Goal: Task Accomplishment & Management: Complete application form

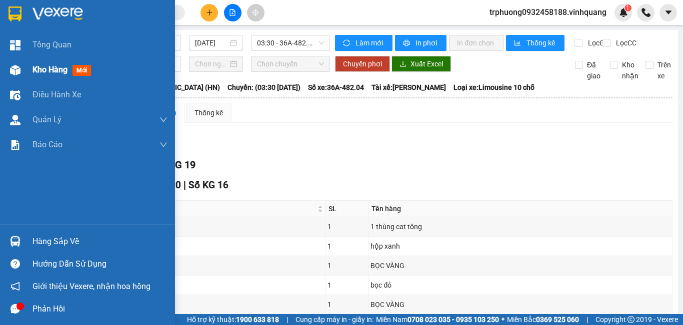
click at [16, 69] on img at bounding box center [15, 70] width 10 height 10
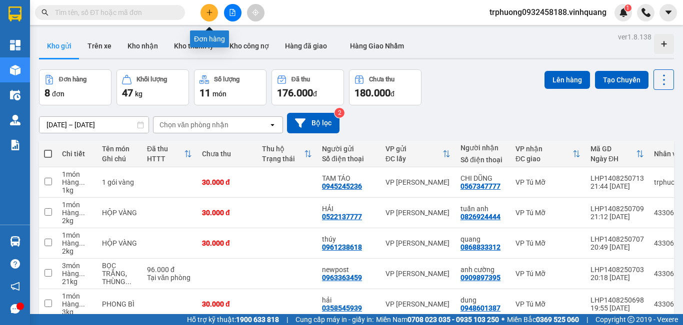
click at [211, 12] on icon "plus" at bounding box center [208, 12] width 5 height 0
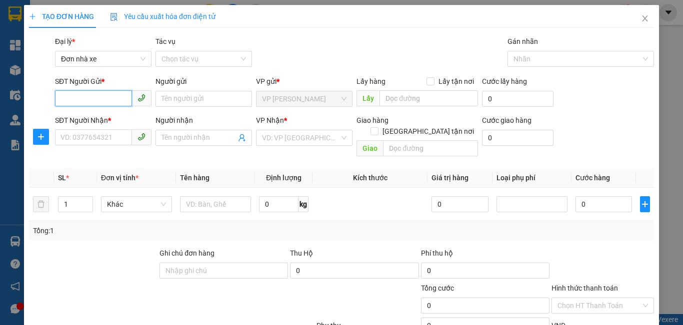
click at [109, 102] on input "SĐT Người Gửi *" at bounding box center [93, 98] width 77 height 16
type input "0849006789"
click at [117, 120] on div "0849006789 - hùng" at bounding box center [101, 118] width 83 height 11
type input "hùng"
type input "0983604444"
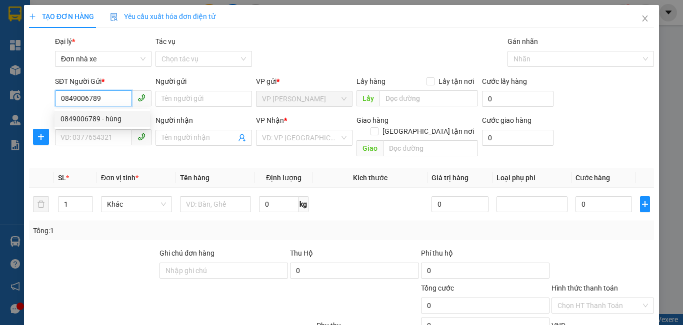
type input "huy"
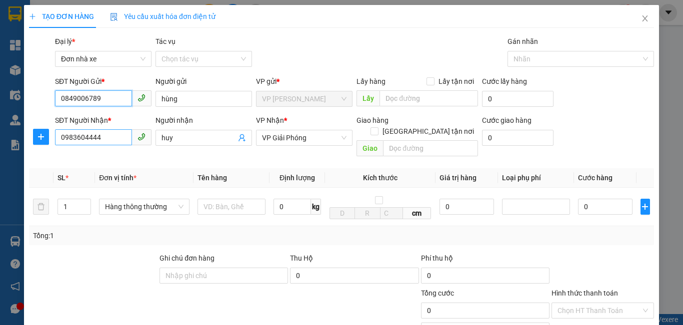
type input "0849006789"
drag, startPoint x: 116, startPoint y: 136, endPoint x: 44, endPoint y: 135, distance: 72.5
click at [64, 136] on input "0983604444" at bounding box center [93, 137] width 77 height 16
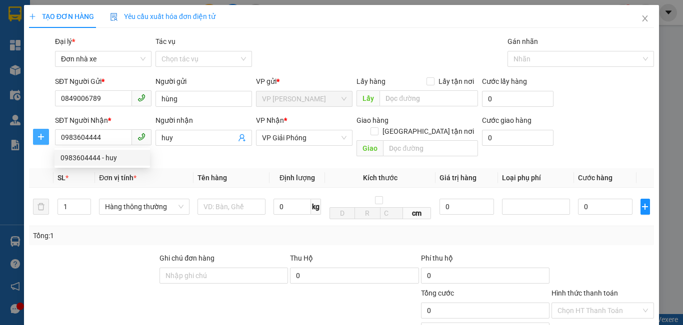
click at [37, 135] on icon "plus" at bounding box center [41, 137] width 8 height 8
click at [35, 135] on div at bounding box center [41, 138] width 26 height 46
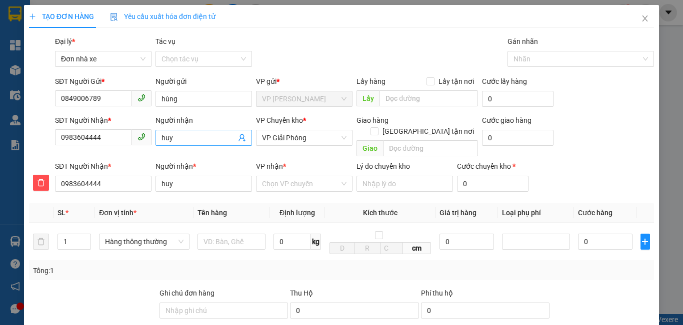
click at [182, 144] on span "huy" at bounding box center [203, 138] width 96 height 16
type input "huy"
type input "hu"
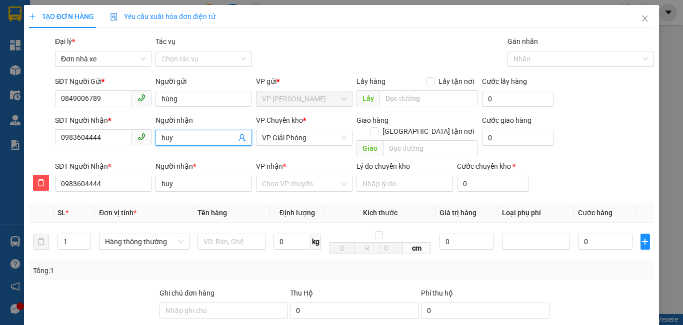
type input "hu"
type input "h"
click at [109, 131] on input "0983604444" at bounding box center [93, 137] width 77 height 16
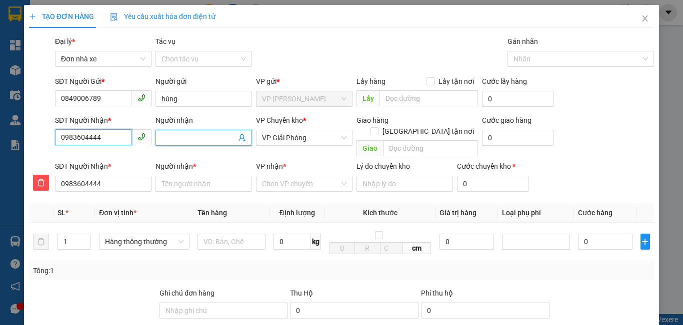
click at [109, 132] on input "0983604444" at bounding box center [93, 137] width 77 height 16
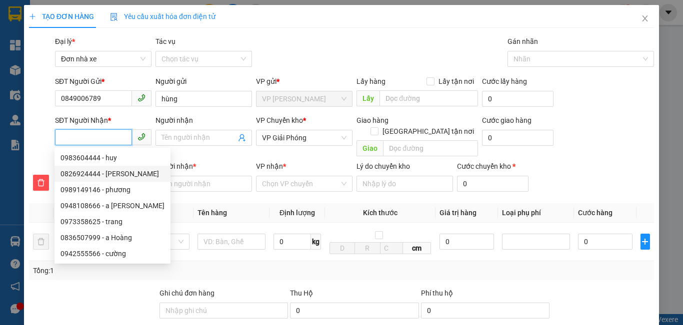
click at [132, 172] on div "0826924444 - [PERSON_NAME]" at bounding box center [112, 173] width 104 height 11
type input "0826924444"
type input "tuấn anh"
type input "0826924444"
type input "tuấn anh"
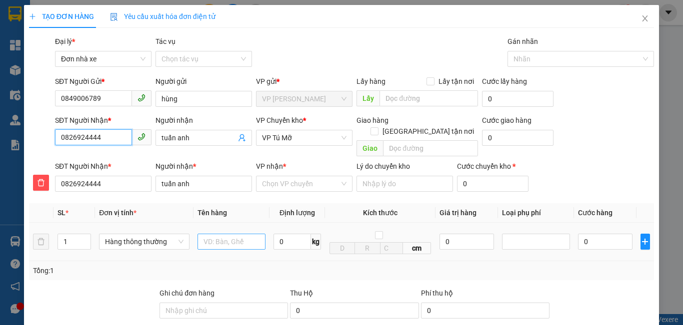
type input "0826924444"
click at [231, 234] on input "text" at bounding box center [231, 242] width 68 height 16
type input "1 gói vàng"
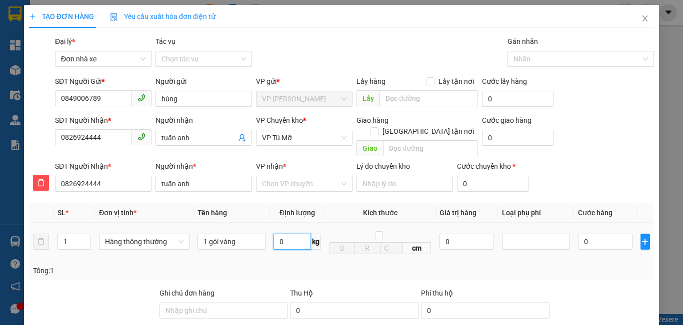
click at [279, 234] on input "0" at bounding box center [291, 242] width 37 height 16
type input "1"
click at [491, 225] on td "0" at bounding box center [466, 242] width 62 height 38
click at [520, 236] on div at bounding box center [535, 242] width 63 height 12
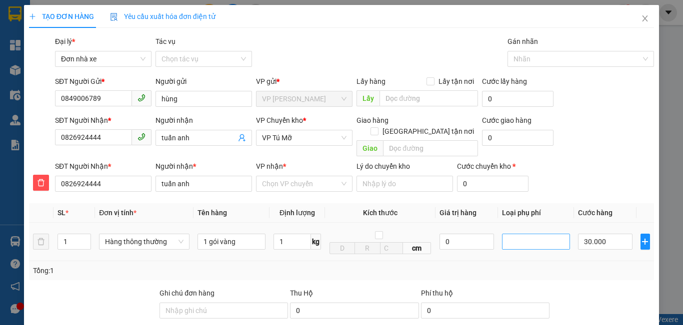
type input "30.000"
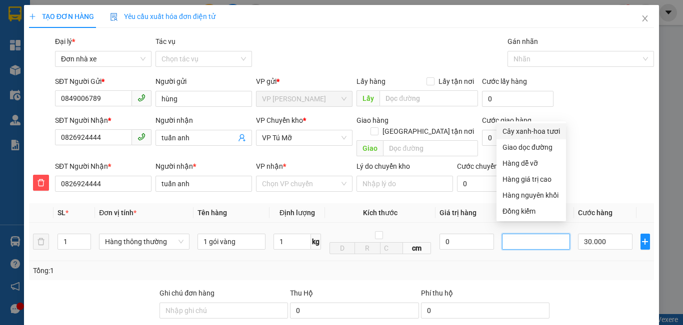
scroll to position [156, 0]
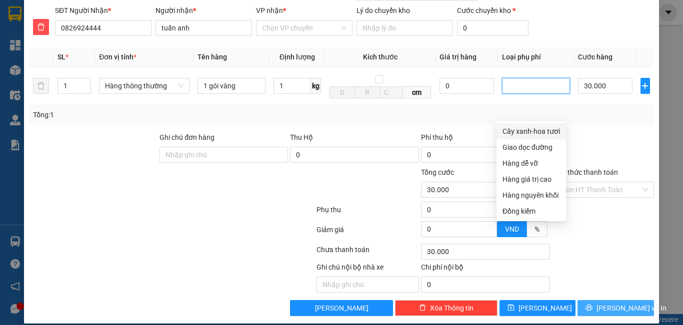
click at [590, 304] on icon "printer" at bounding box center [588, 307] width 7 height 7
click at [590, 295] on div "Transit Pickup Surcharge Ids Transit Deliver Surcharge Ids Transit Deliver Surc…" at bounding box center [341, 98] width 625 height 436
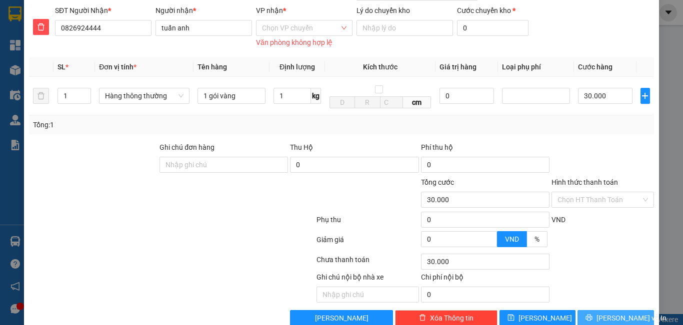
click at [600, 310] on button "[PERSON_NAME] và In" at bounding box center [615, 318] width 76 height 16
click at [602, 314] on button "[PERSON_NAME] và In" at bounding box center [615, 318] width 76 height 16
click at [602, 313] on span "[PERSON_NAME] và In" at bounding box center [631, 318] width 70 height 11
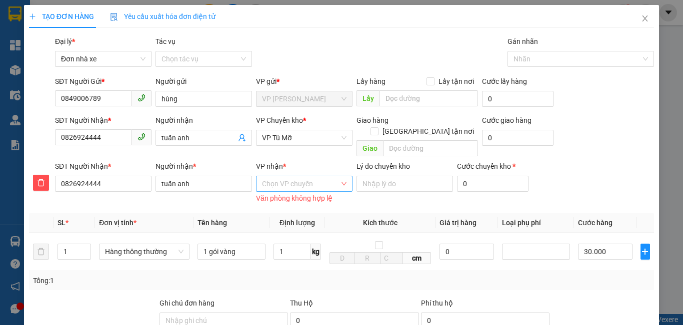
click at [302, 176] on input "VP nhận *" at bounding box center [300, 183] width 77 height 15
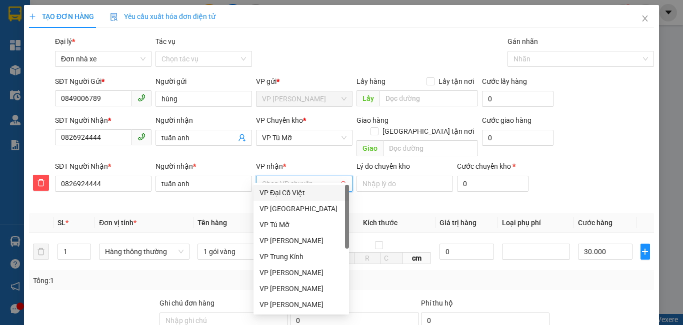
click at [302, 176] on input "VP nhận *" at bounding box center [300, 183] width 77 height 15
click at [296, 224] on div "VP Tú Mỡ" at bounding box center [300, 224] width 83 height 11
click at [296, 233] on td "1 kg" at bounding box center [296, 252] width 55 height 38
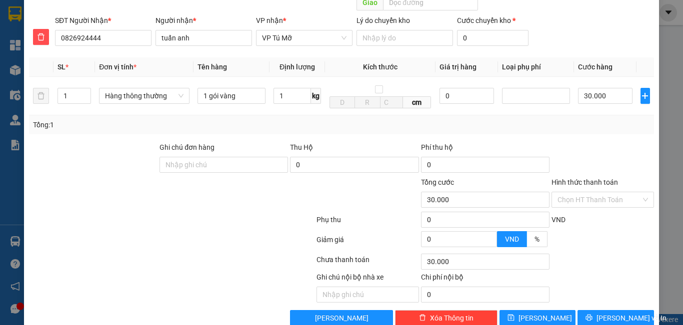
scroll to position [156, 0]
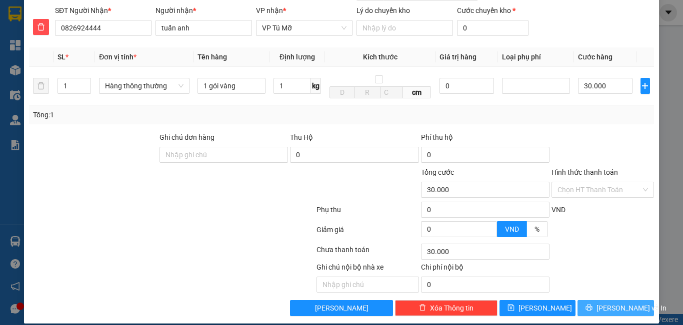
click at [628, 303] on span "[PERSON_NAME] và In" at bounding box center [631, 308] width 70 height 11
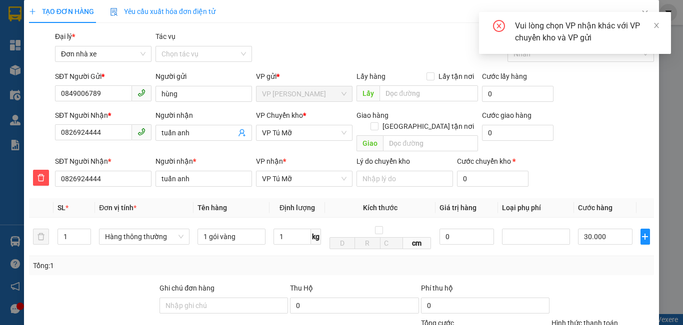
scroll to position [0, 0]
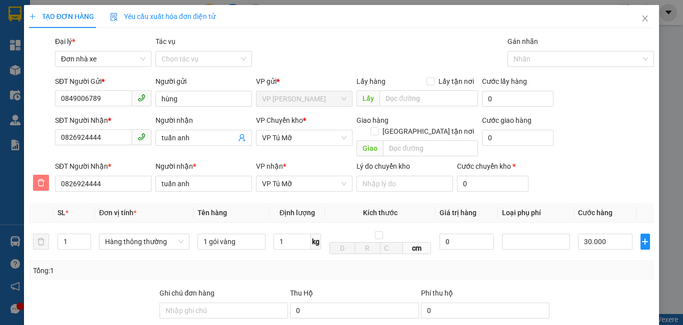
click at [44, 179] on icon "delete" at bounding box center [41, 183] width 8 height 8
click at [44, 203] on th at bounding box center [41, 212] width 24 height 19
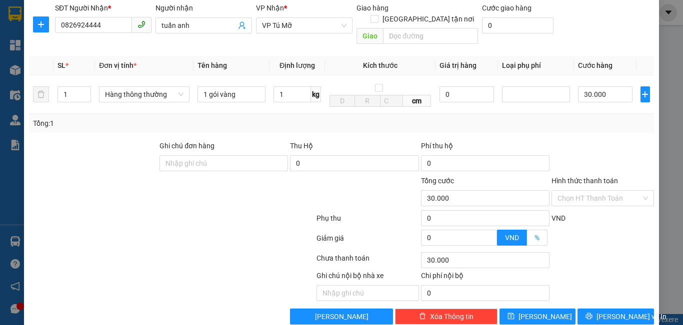
scroll to position [121, 0]
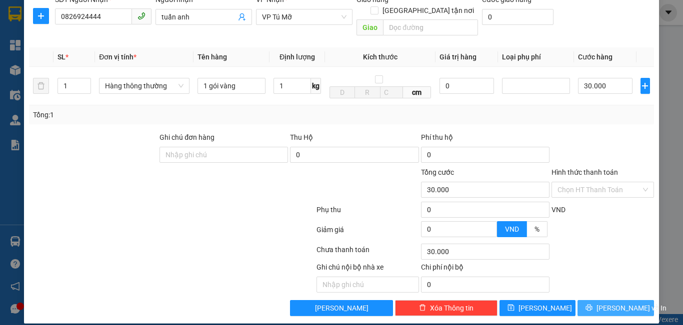
click at [591, 304] on icon "printer" at bounding box center [588, 307] width 7 height 7
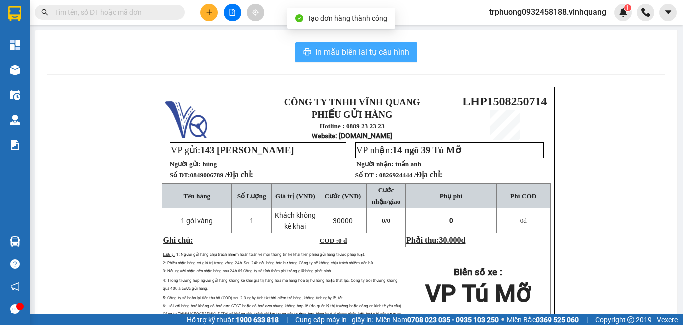
click at [389, 51] on span "In mẫu biên lai tự cấu hình" at bounding box center [362, 52] width 94 height 12
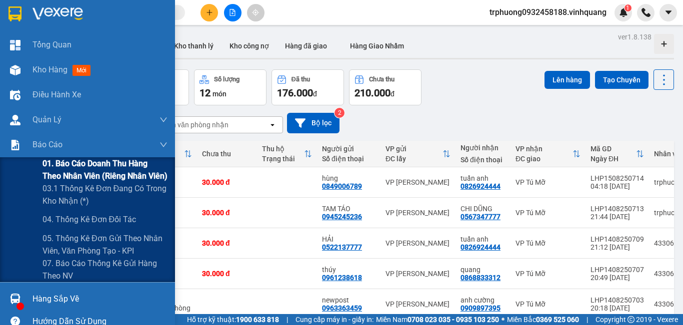
click at [62, 164] on span "01. Báo cáo doanh thu hàng theo nhân viên (riêng nhân viên)" at bounding box center [104, 169] width 125 height 25
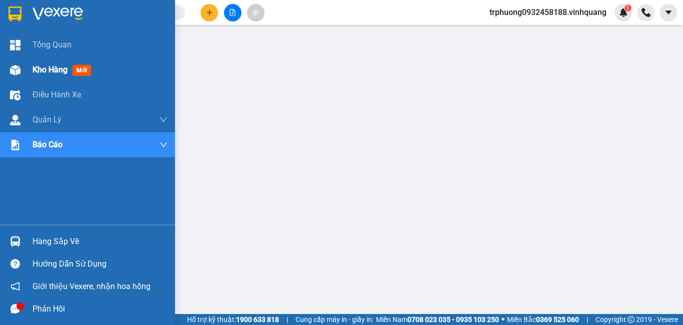
click at [54, 80] on div "Kho hàng mới" at bounding box center [99, 69] width 135 height 25
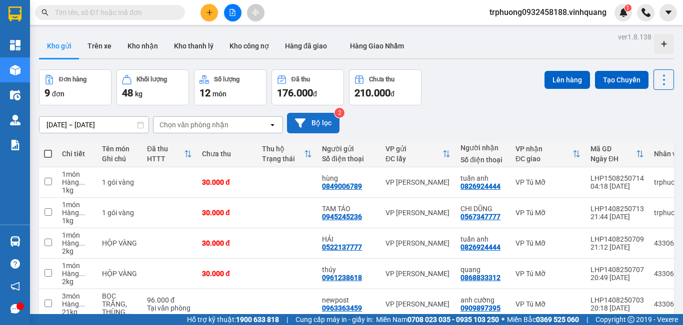
scroll to position [166, 0]
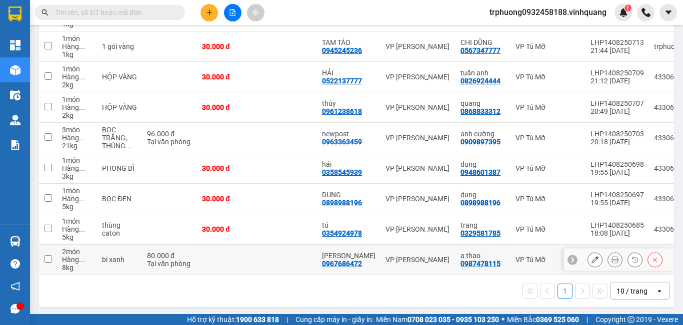
click at [50, 259] on input "checkbox" at bounding box center [47, 258] width 7 height 7
checkbox input "false"
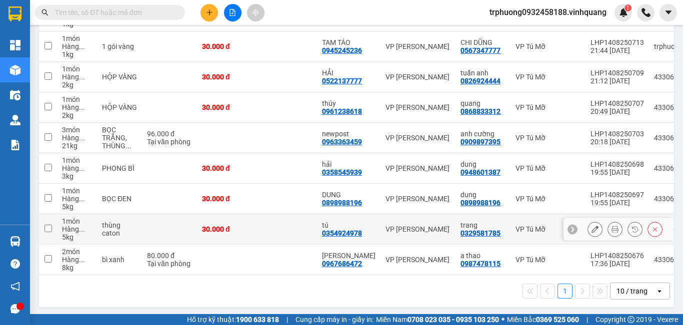
click at [48, 228] on input "checkbox" at bounding box center [47, 228] width 7 height 7
checkbox input "true"
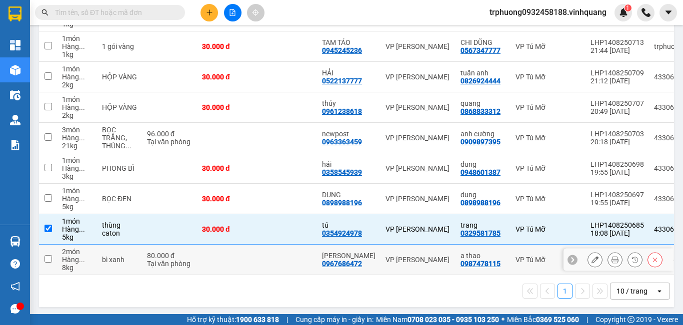
click at [48, 259] on input "checkbox" at bounding box center [47, 258] width 7 height 7
checkbox input "true"
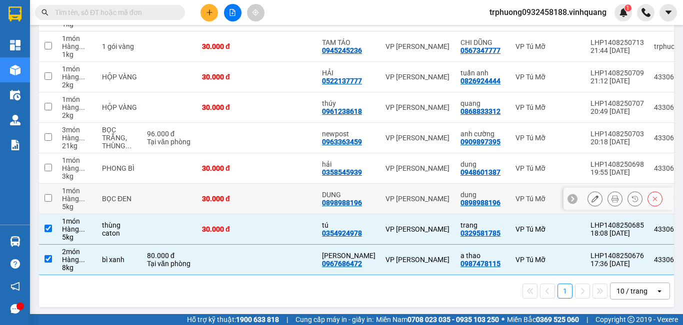
click at [49, 198] on input "checkbox" at bounding box center [47, 197] width 7 height 7
checkbox input "true"
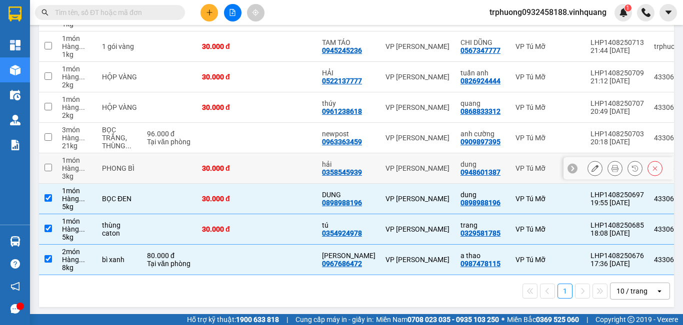
click at [48, 167] on input "checkbox" at bounding box center [47, 167] width 7 height 7
checkbox input "false"
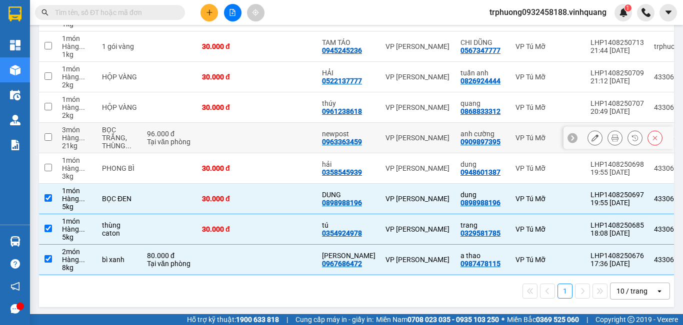
click at [46, 133] on input "checkbox" at bounding box center [47, 136] width 7 height 7
checkbox input "false"
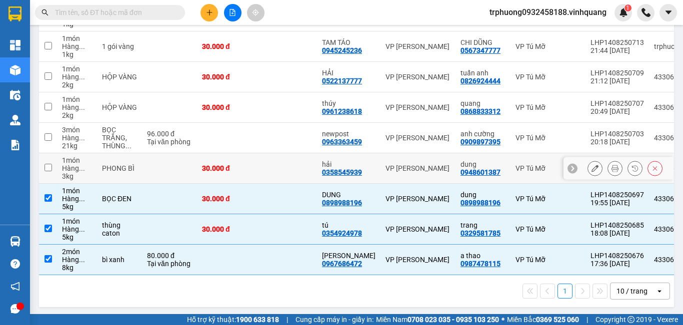
click at [47, 163] on td at bounding box center [48, 168] width 18 height 30
checkbox input "false"
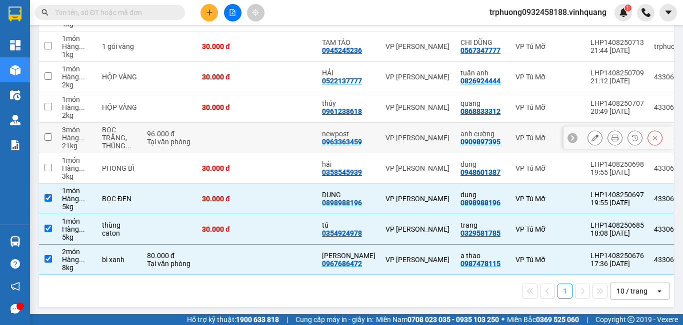
click at [46, 131] on td at bounding box center [48, 138] width 18 height 30
checkbox input "true"
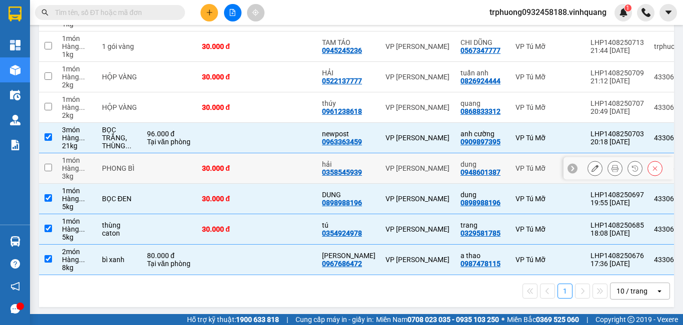
click at [46, 170] on input "checkbox" at bounding box center [47, 167] width 7 height 7
click at [47, 170] on input "checkbox" at bounding box center [47, 167] width 7 height 7
click at [47, 169] on input "checkbox" at bounding box center [47, 167] width 7 height 7
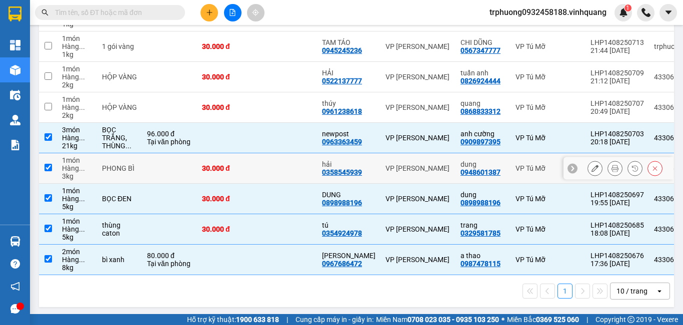
click at [47, 169] on input "checkbox" at bounding box center [47, 167] width 7 height 7
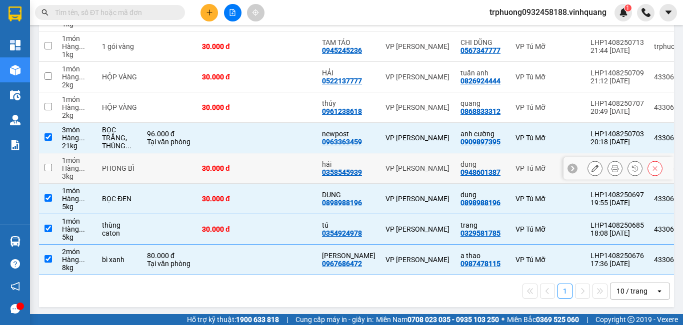
click at [47, 169] on input "checkbox" at bounding box center [47, 167] width 7 height 7
checkbox input "true"
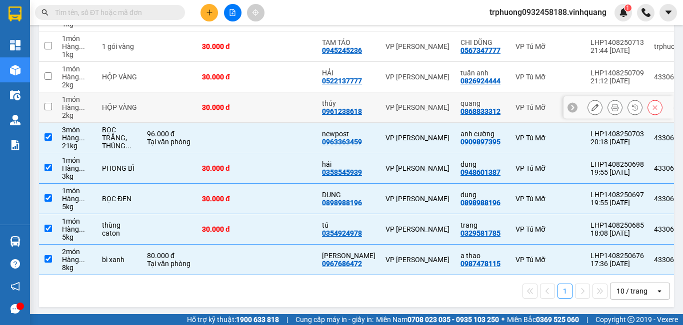
click at [47, 105] on input "checkbox" at bounding box center [47, 106] width 7 height 7
checkbox input "true"
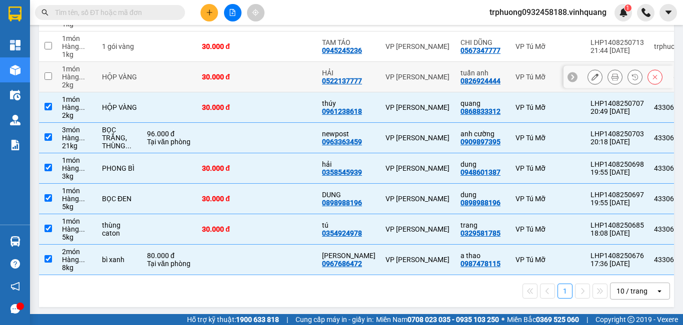
click at [50, 73] on input "checkbox" at bounding box center [47, 75] width 7 height 7
checkbox input "true"
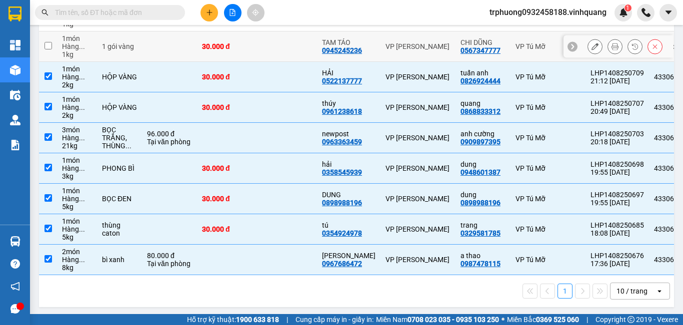
click at [48, 44] on input "checkbox" at bounding box center [47, 45] width 7 height 7
checkbox input "true"
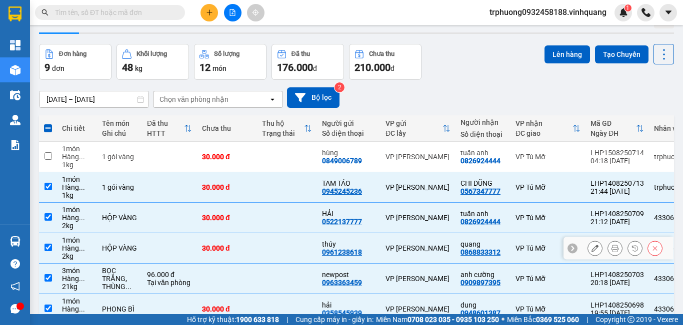
scroll to position [0, 0]
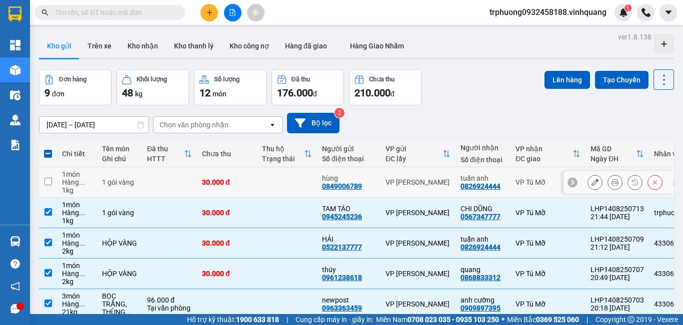
click at [47, 183] on input "checkbox" at bounding box center [47, 181] width 7 height 7
click at [47, 181] on input "checkbox" at bounding box center [47, 181] width 7 height 7
checkbox input "true"
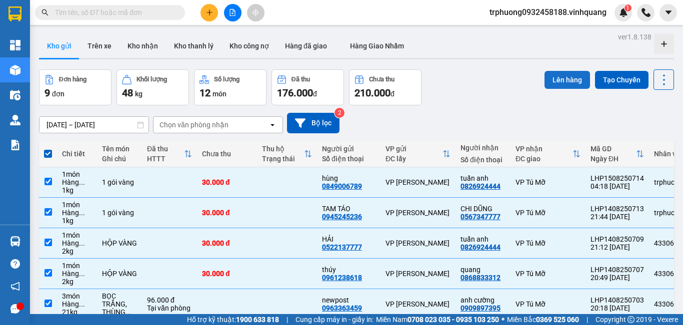
click at [558, 86] on button "Lên hàng" at bounding box center [566, 80] width 45 height 18
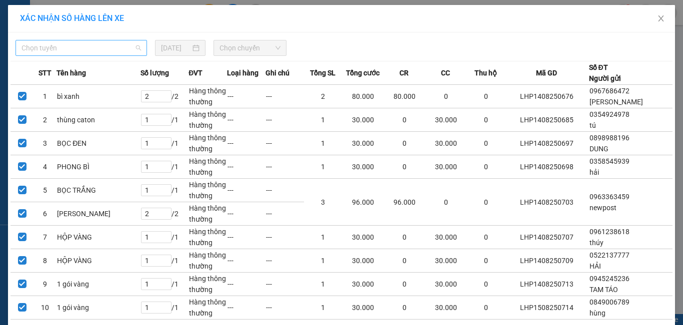
click at [84, 49] on span "Chọn tuyến" at bounding box center [80, 47] width 119 height 15
click at [75, 47] on span "Chọn tuyến" at bounding box center [80, 47] width 119 height 15
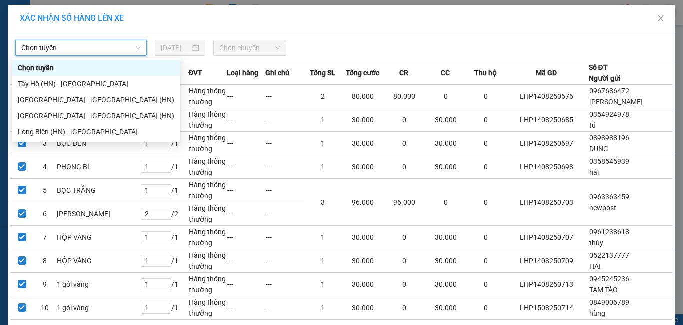
click at [75, 47] on span "Chọn tuyến" at bounding box center [80, 47] width 119 height 15
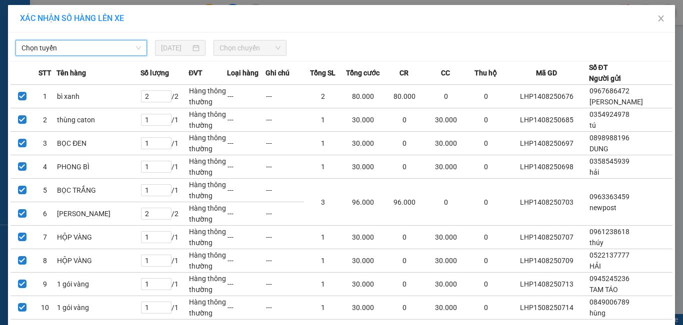
click at [76, 59] on div "Chọn tuyến Chọn tuyến [DATE] Chọn chuyến STT Tên hàng Số lượng ĐVT Loại hàng Gh…" at bounding box center [341, 203] width 667 height 343
click at [74, 46] on span "Chọn tuyến" at bounding box center [80, 47] width 119 height 15
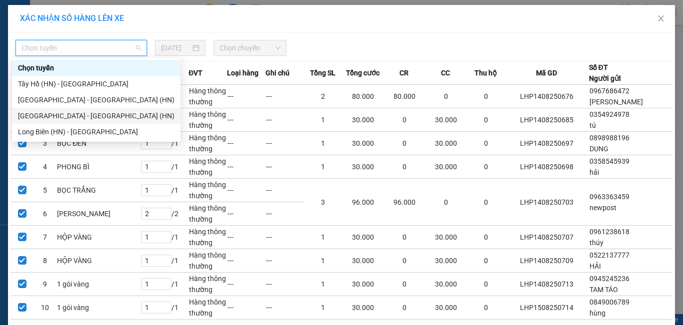
click at [80, 118] on div "[GEOGRAPHIC_DATA] - [GEOGRAPHIC_DATA] (HN)" at bounding box center [96, 115] width 156 height 11
click at [80, 118] on td "thùng caton" at bounding box center [97, 119] width 83 height 23
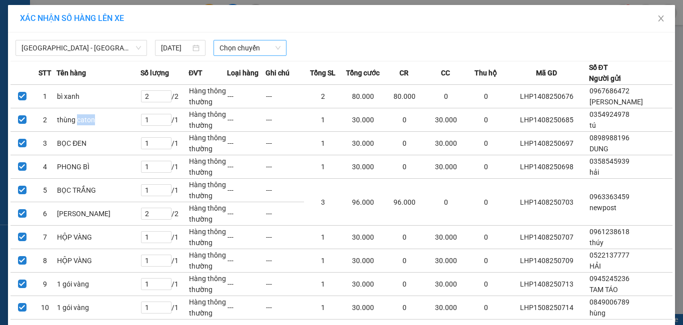
click at [238, 47] on span "Chọn chuyến" at bounding box center [249, 47] width 61 height 15
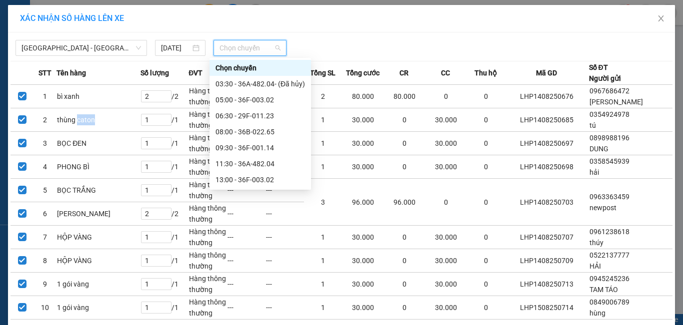
click at [238, 47] on span "Chọn chuyến" at bounding box center [249, 47] width 61 height 15
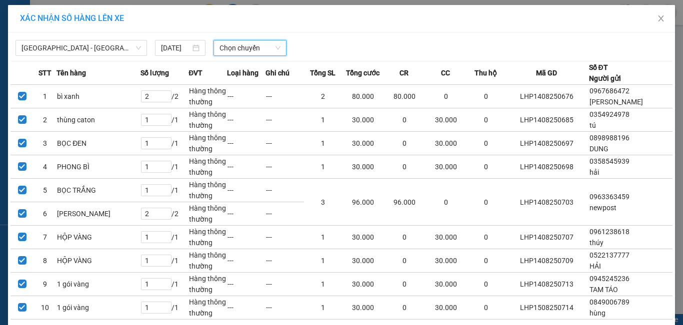
click at [247, 47] on span "Chọn chuyến" at bounding box center [249, 47] width 61 height 15
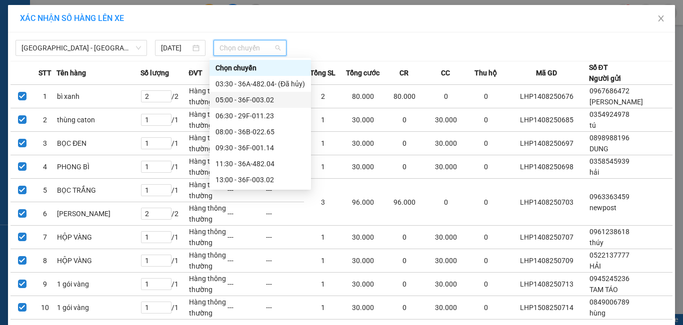
click at [258, 98] on div "05:00 - 36F-003.02" at bounding box center [259, 99] width 89 height 11
click at [265, 98] on td "---" at bounding box center [284, 96] width 38 height 23
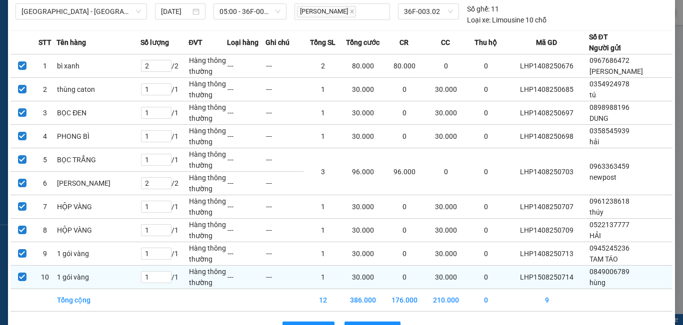
scroll to position [68, 0]
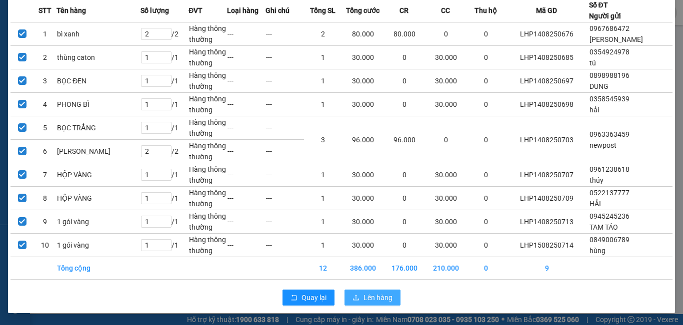
click at [367, 303] on button "Lên hàng" at bounding box center [372, 298] width 56 height 16
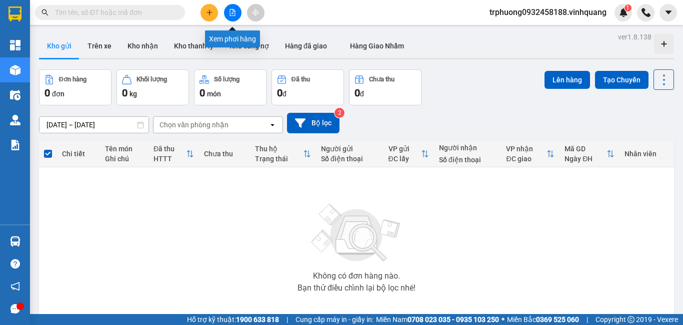
click at [231, 15] on icon "file-add" at bounding box center [232, 12] width 7 height 7
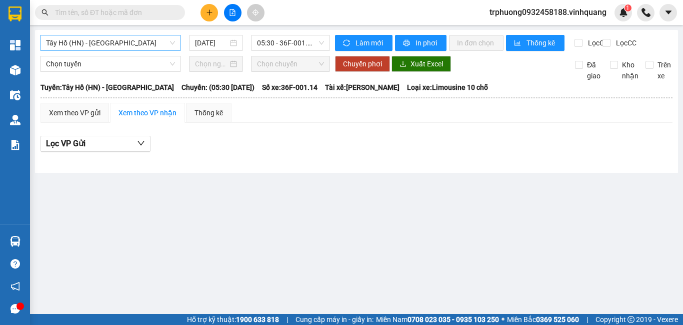
click at [116, 38] on span "Tây Hồ (HN) - [GEOGRAPHIC_DATA]" at bounding box center [110, 42] width 129 height 15
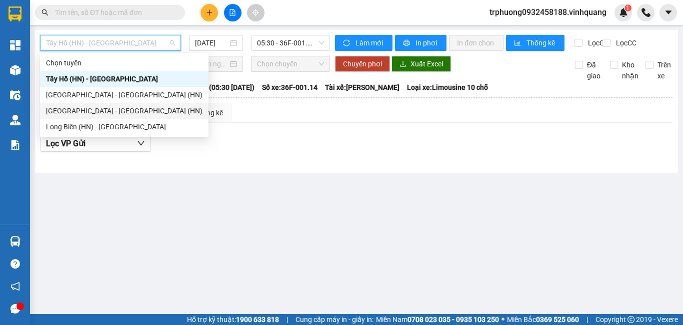
click at [117, 110] on div "[GEOGRAPHIC_DATA] - [GEOGRAPHIC_DATA] (HN)" at bounding box center [124, 110] width 156 height 11
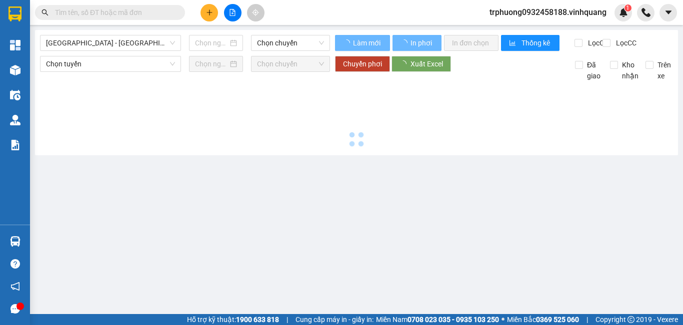
type input "[DATE]"
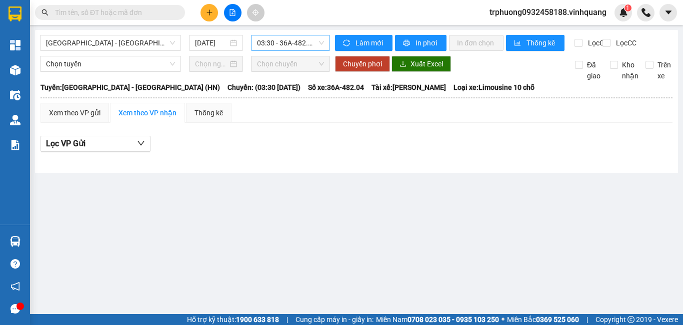
click at [287, 45] on span "03:30 - 36A-482.04 - (Đã hủy)" at bounding box center [290, 42] width 67 height 15
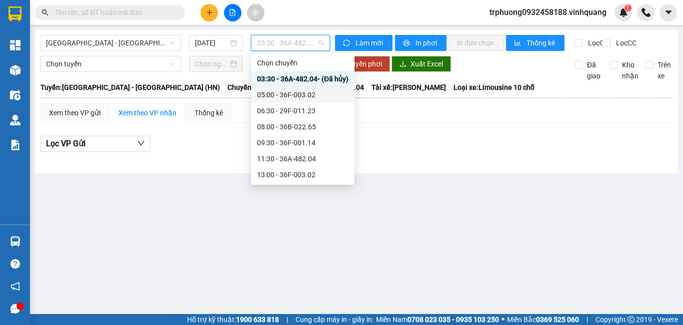
click at [298, 92] on div "05:00 - 36F-003.02" at bounding box center [302, 94] width 91 height 11
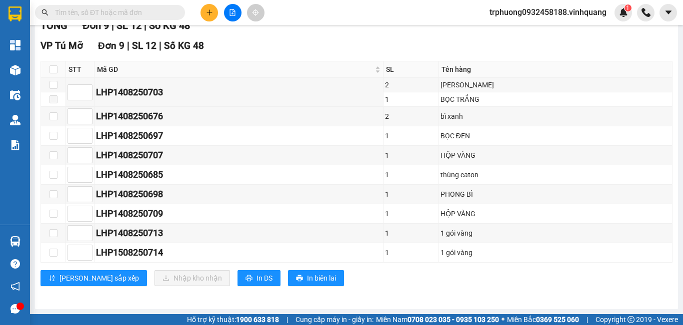
scroll to position [148, 0]
click at [172, 13] on input "text" at bounding box center [114, 12] width 118 height 11
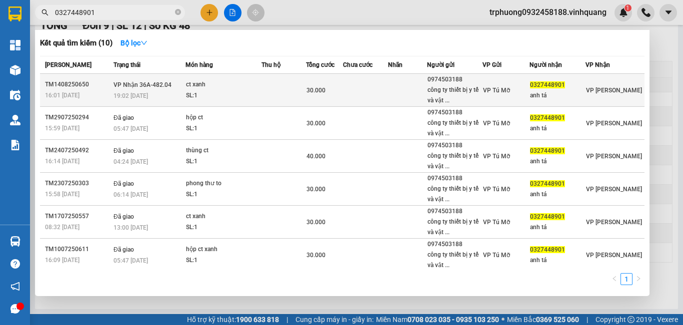
type input "0327448901"
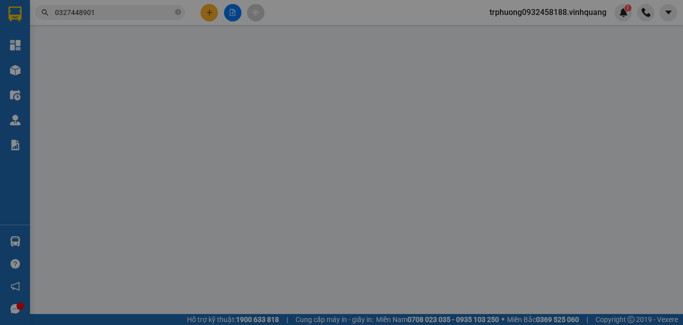
type input "0974503188"
type input "công ty thiết bị y tế và vật tư [GEOGRAPHIC_DATA]"
type input "0327448901"
type input "anh tá"
type input "30.000"
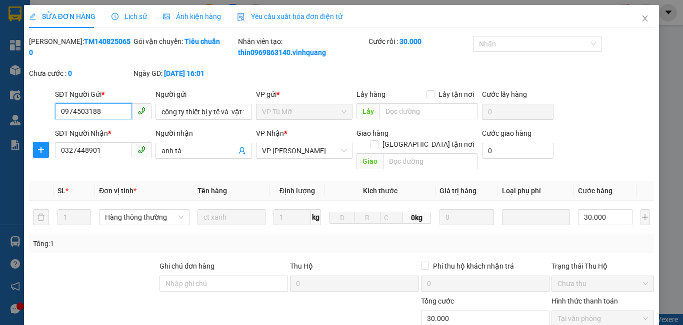
scroll to position [128, 0]
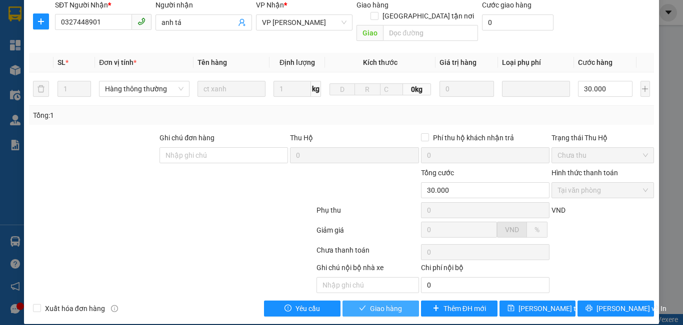
click at [374, 303] on span "Giao hàng" at bounding box center [386, 308] width 32 height 11
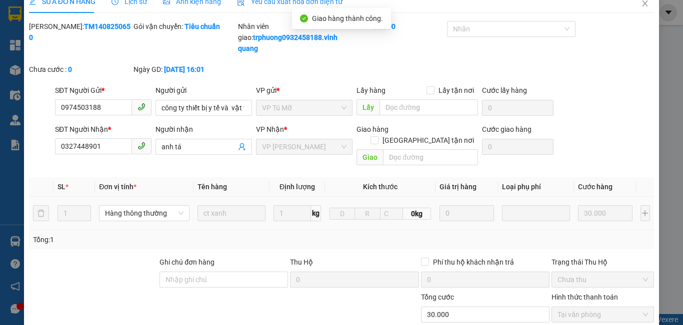
scroll to position [0, 0]
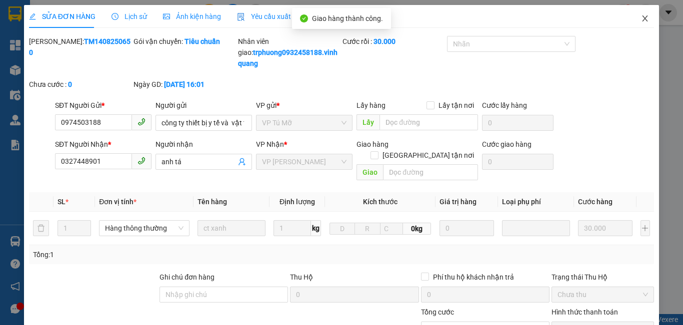
click at [642, 18] on icon "close" at bounding box center [644, 18] width 5 height 6
click at [638, 18] on div at bounding box center [645, 12] width 17 height 17
